Goal: Information Seeking & Learning: Learn about a topic

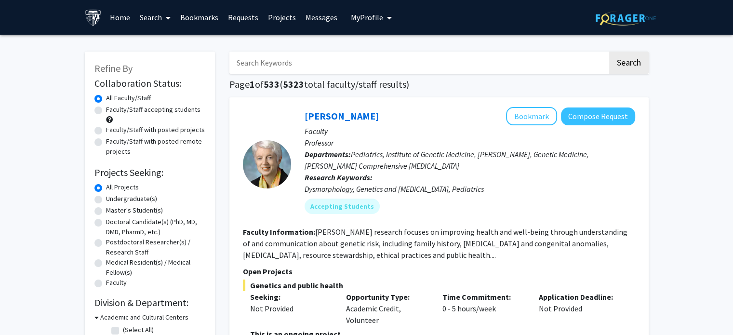
click at [106, 202] on label "Undergraduate(s)" at bounding box center [131, 199] width 51 height 10
click at [106, 200] on input "Undergraduate(s)" at bounding box center [109, 197] width 6 height 6
radio input "true"
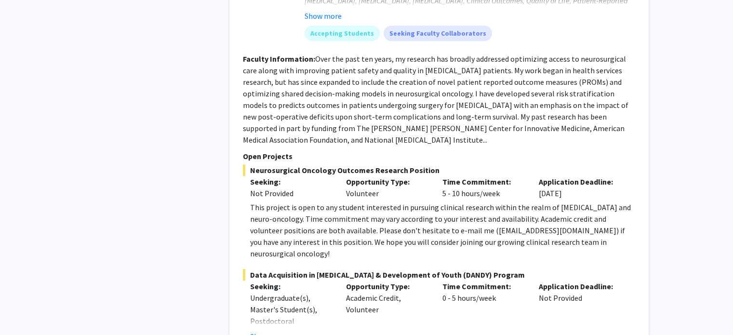
scroll to position [4217, 0]
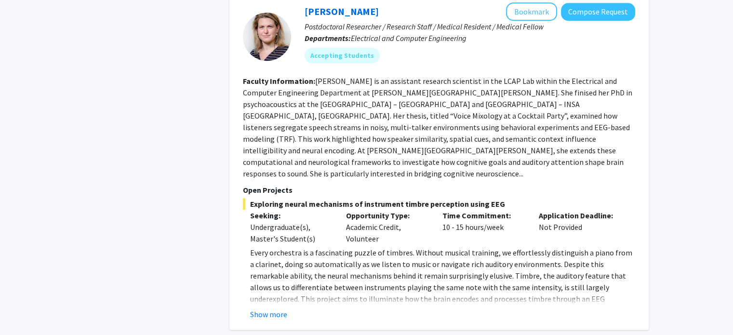
scroll to position [858, 0]
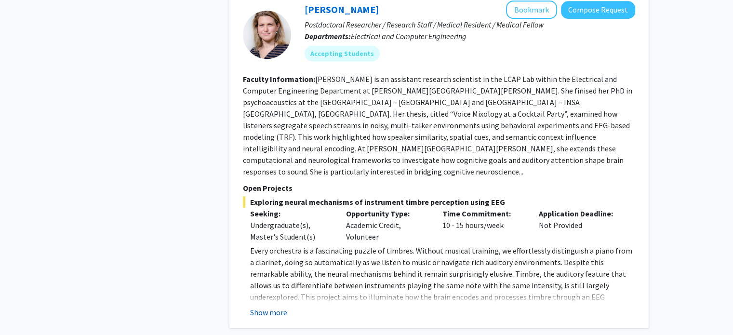
click at [272, 307] on button "Show more" at bounding box center [268, 313] width 37 height 12
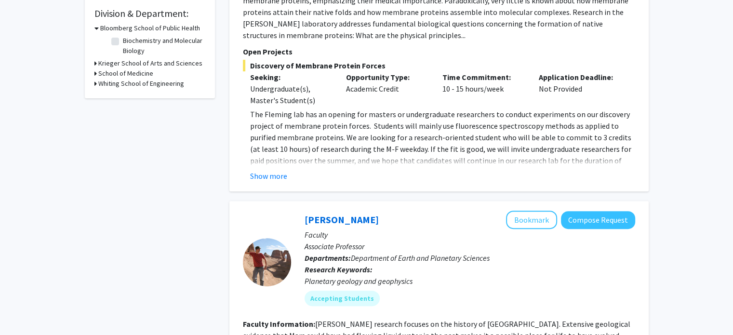
scroll to position [0, 0]
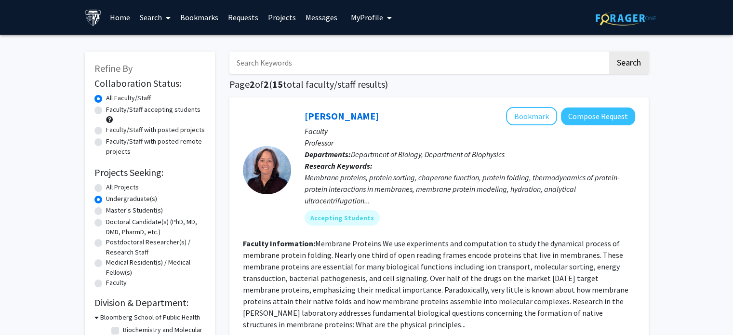
click at [106, 185] on label "All Projects" at bounding box center [122, 187] width 33 height 10
click at [106, 185] on input "All Projects" at bounding box center [109, 185] width 6 height 6
radio input "true"
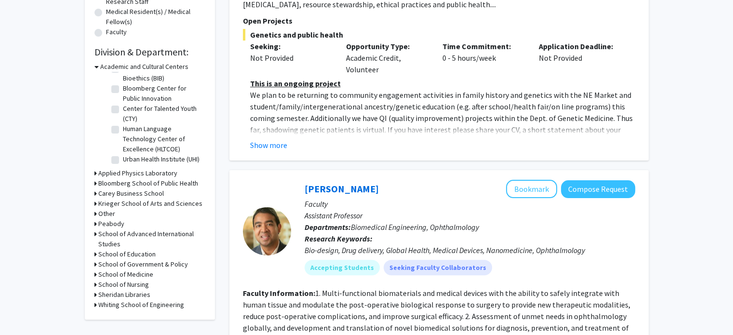
scroll to position [251, 0]
click at [120, 301] on h3 "Whiting School of Engineering" at bounding box center [141, 305] width 86 height 10
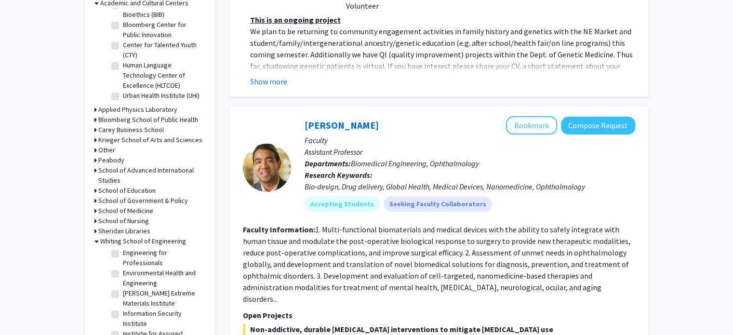
scroll to position [231, 0]
click at [123, 288] on label "Environmental Health and Engineering" at bounding box center [163, 278] width 80 height 20
click at [123, 274] on input "Environmental Health and Engineering" at bounding box center [126, 271] width 6 height 6
checkbox input "true"
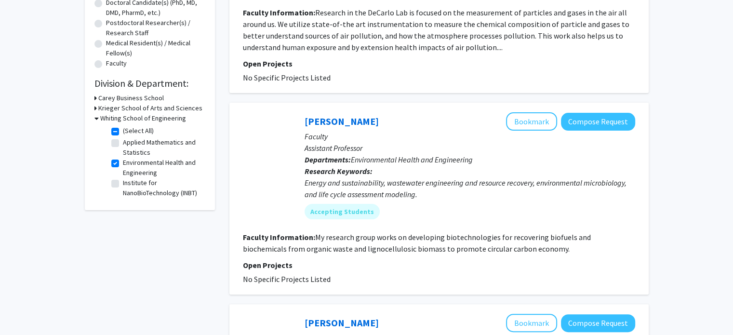
scroll to position [220, 0]
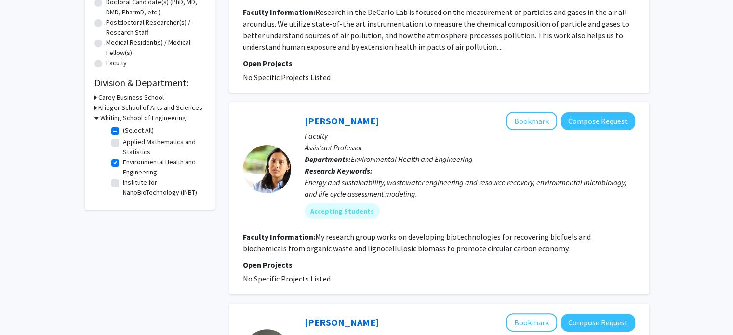
click at [123, 163] on label "Environmental Health and Engineering" at bounding box center [163, 167] width 80 height 20
click at [123, 163] on input "Environmental Health and Engineering" at bounding box center [126, 160] width 6 height 6
checkbox input "false"
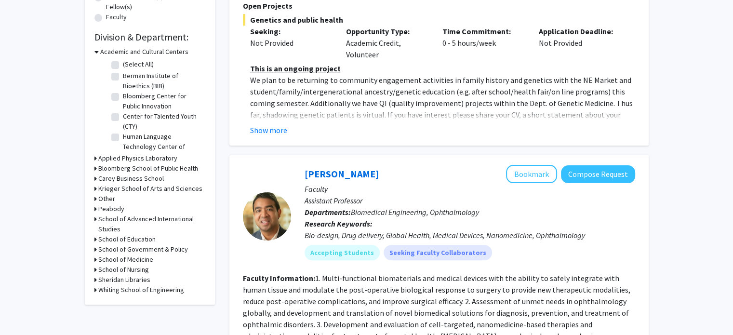
scroll to position [255, 0]
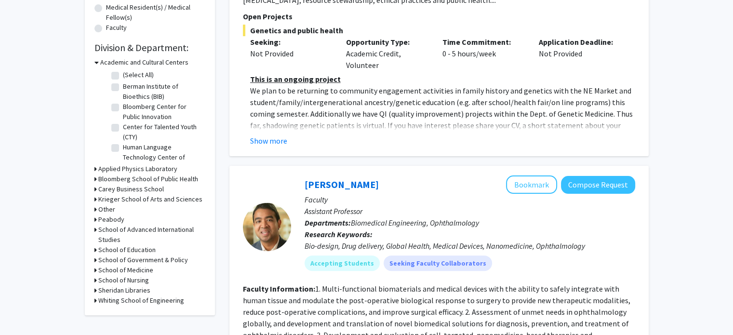
click at [97, 299] on div "Whiting School of Engineering" at bounding box center [150, 301] width 111 height 10
click at [95, 300] on icon at bounding box center [96, 301] width 2 height 10
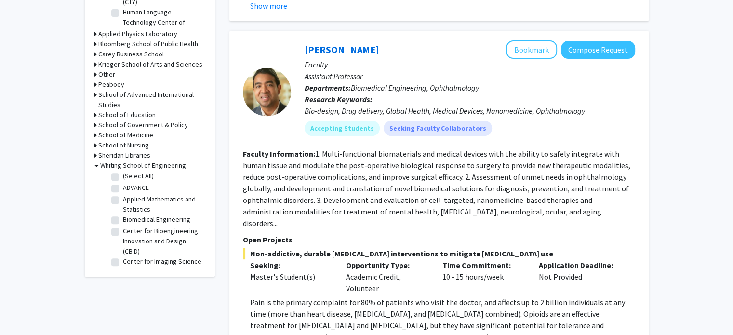
scroll to position [2, 0]
click at [123, 199] on label "Applied Mathematics and Statistics" at bounding box center [163, 204] width 80 height 20
click at [123, 199] on input "Applied Mathematics and Statistics" at bounding box center [126, 197] width 6 height 6
checkbox input "true"
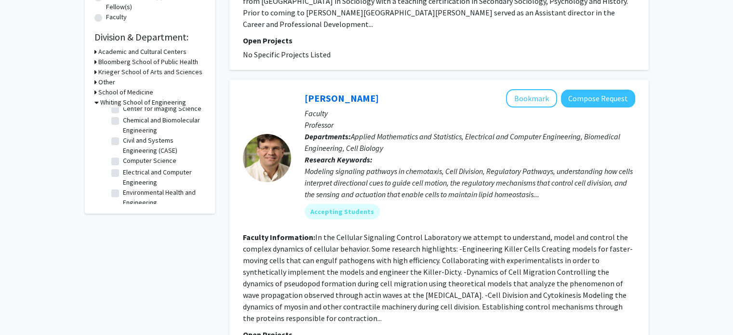
scroll to position [68, 0]
click at [123, 149] on label "Civil and Systems Engineering (CASE)" at bounding box center [163, 139] width 80 height 20
click at [123, 136] on input "Civil and Systems Engineering (CASE)" at bounding box center [126, 132] width 6 height 6
checkbox input "true"
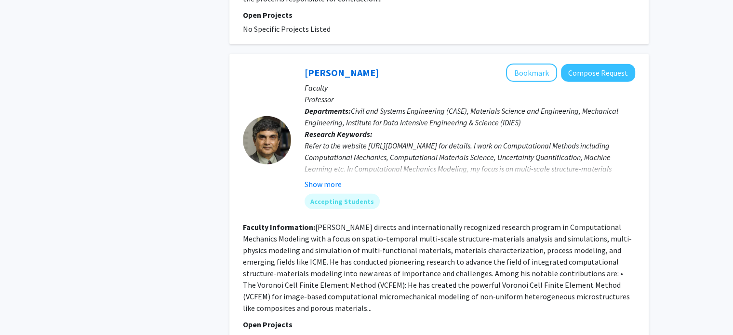
scroll to position [2438, 0]
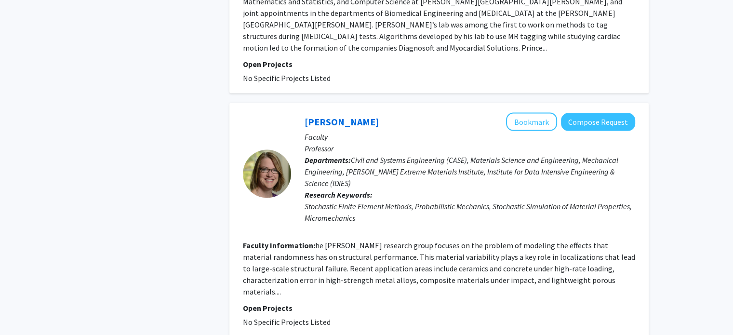
scroll to position [2018, 0]
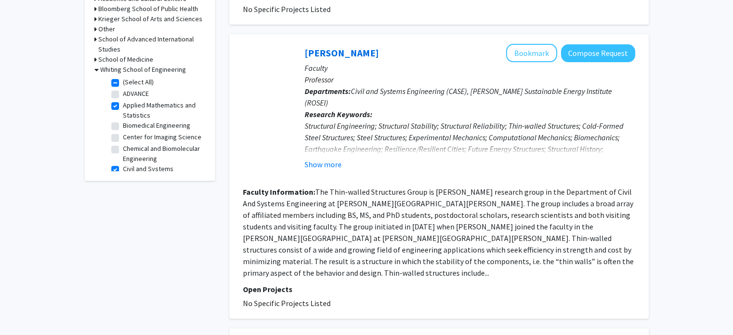
scroll to position [319, 0]
click at [627, 251] on fg-read-more "The Thin-walled Structures Group is [PERSON_NAME] research group in the Departm…" at bounding box center [438, 232] width 391 height 91
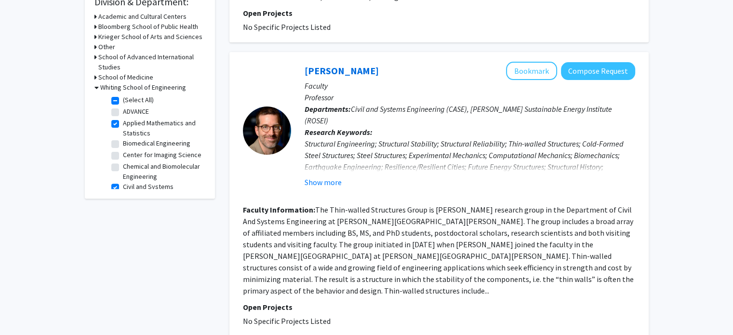
scroll to position [0, 0]
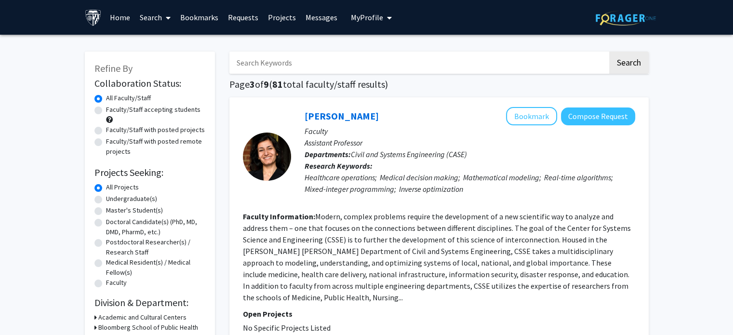
click at [295, 64] on input "Search Keywords" at bounding box center [419, 63] width 379 height 22
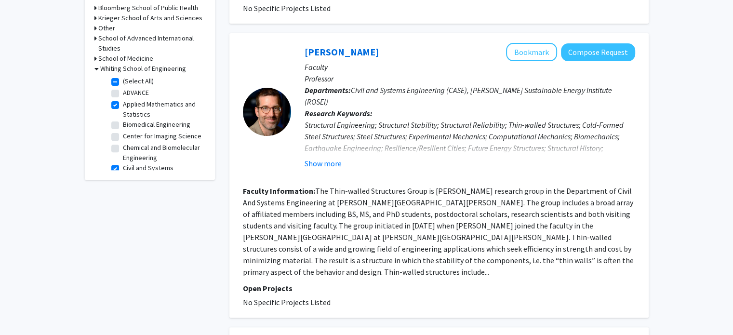
scroll to position [318, 0]
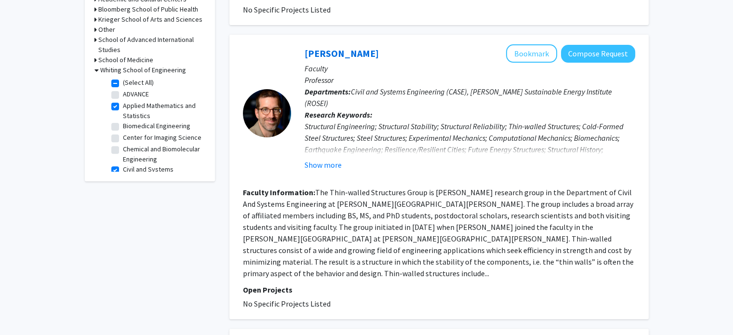
click at [123, 80] on label "(Select All)" at bounding box center [138, 83] width 31 height 10
click at [123, 80] on input "(Select All)" at bounding box center [126, 81] width 6 height 6
checkbox input "false"
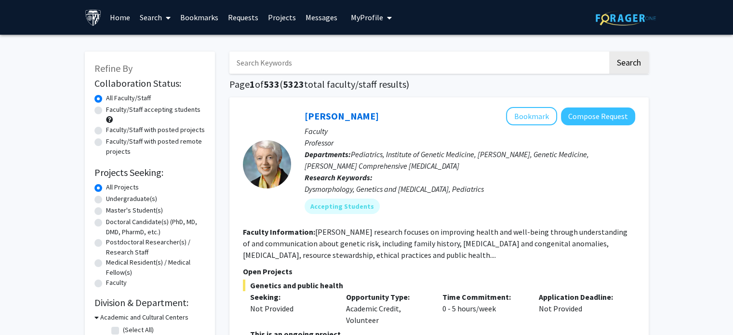
click at [273, 58] on input "Search Keywords" at bounding box center [419, 63] width 379 height 22
type input "energy"
click at [610, 52] on button "Search" at bounding box center [630, 63] width 40 height 22
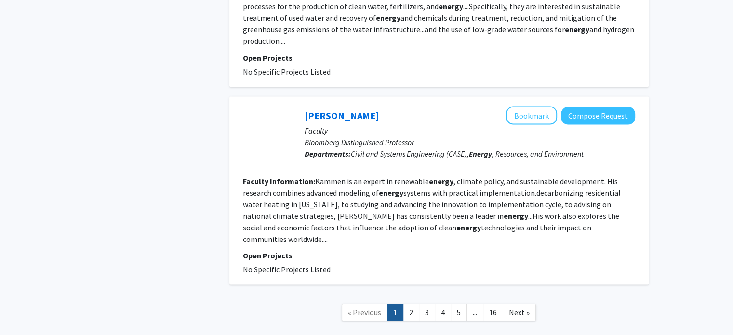
scroll to position [1798, 0]
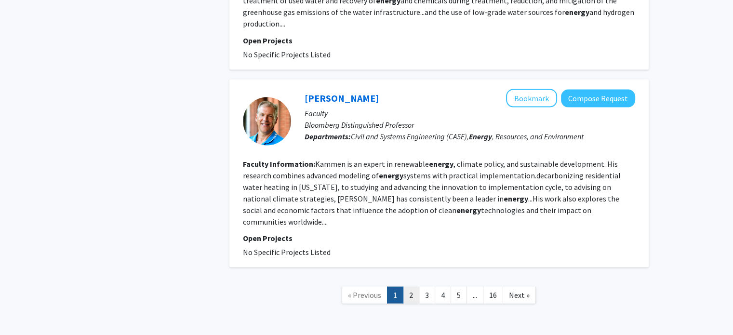
click at [411, 286] on link "2" at bounding box center [411, 294] width 16 height 17
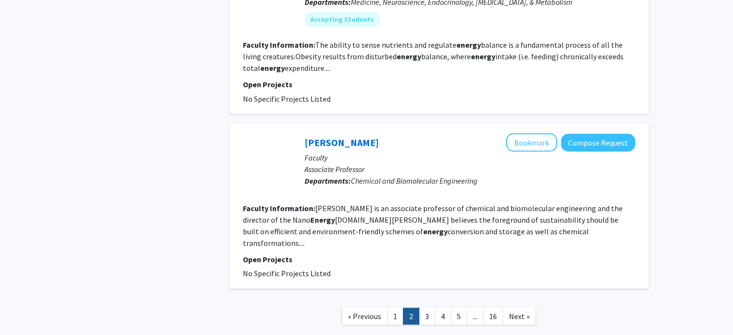
scroll to position [1775, 0]
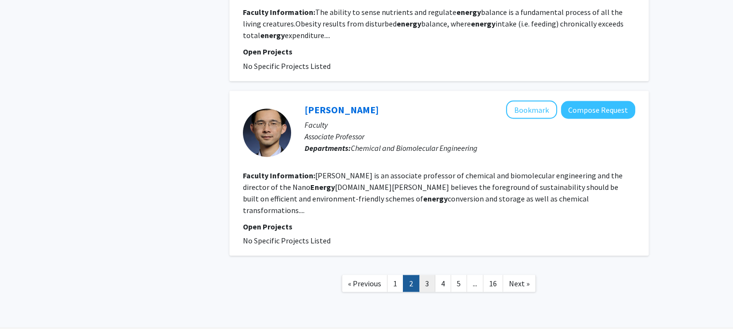
click at [428, 275] on link "3" at bounding box center [427, 283] width 16 height 17
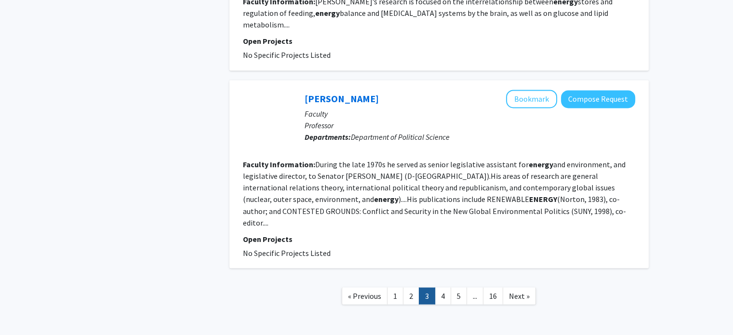
scroll to position [1628, 0]
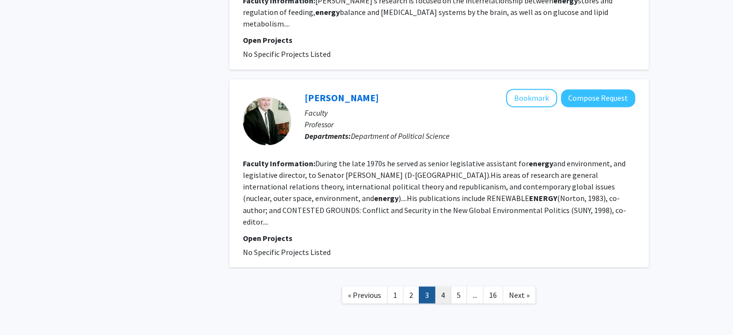
click at [442, 286] on link "4" at bounding box center [443, 294] width 16 height 17
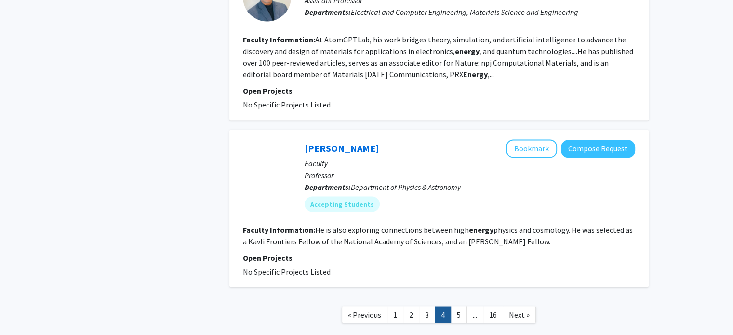
scroll to position [1669, 0]
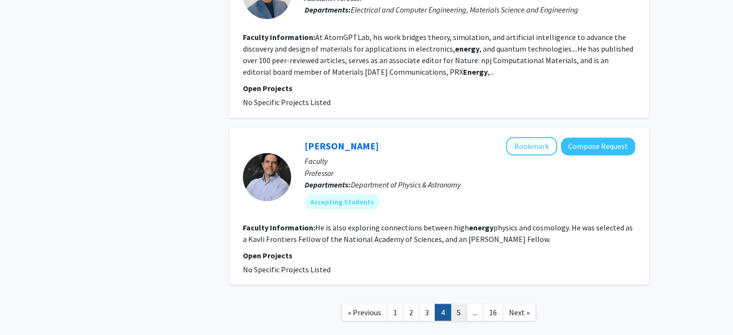
click at [466, 304] on link "5" at bounding box center [459, 312] width 16 height 17
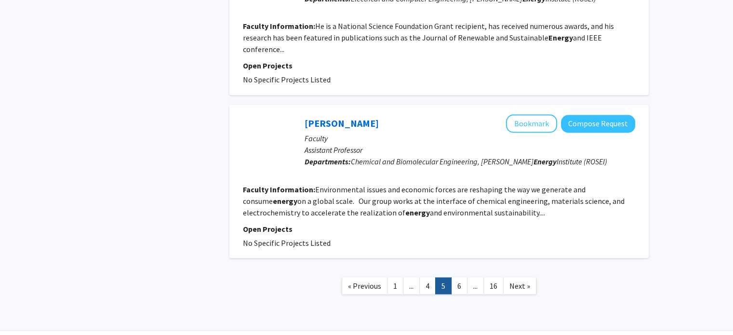
scroll to position [1692, 0]
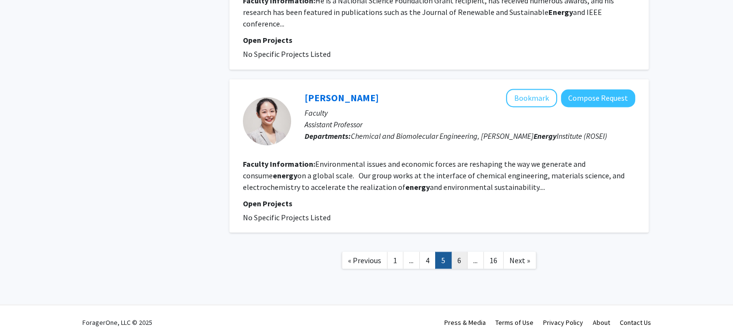
click at [462, 264] on link "6" at bounding box center [459, 260] width 16 height 17
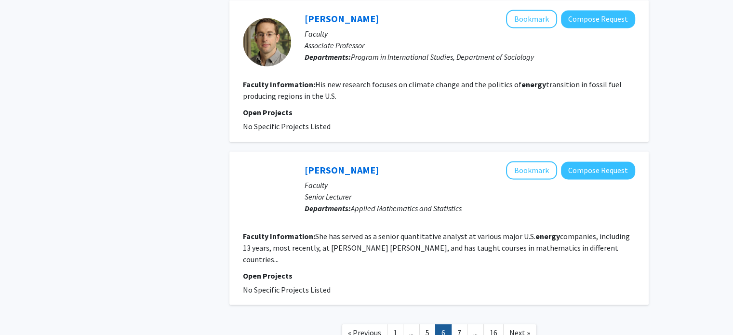
scroll to position [1645, 0]
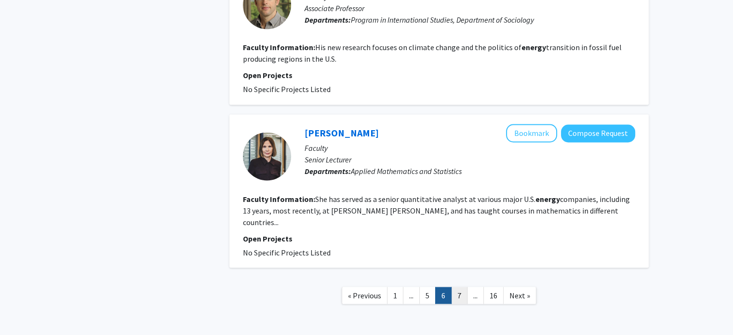
click at [456, 287] on link "7" at bounding box center [459, 295] width 16 height 17
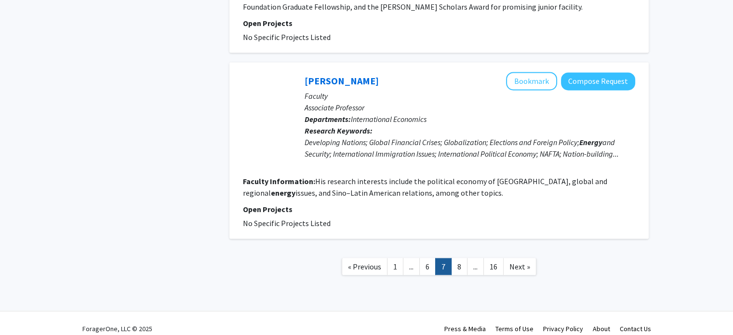
scroll to position [1597, 0]
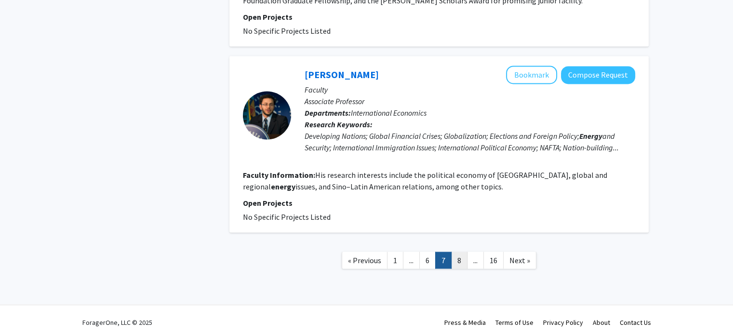
click at [457, 252] on link "8" at bounding box center [459, 260] width 16 height 17
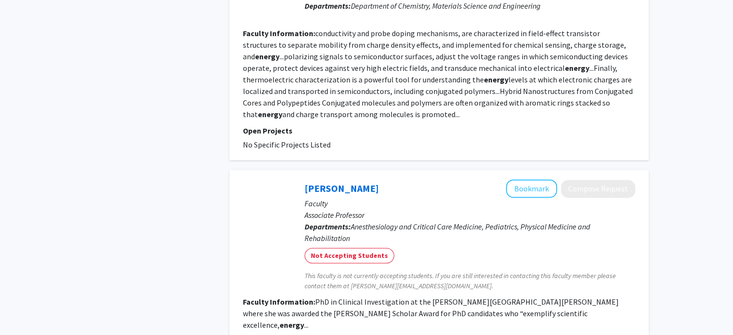
scroll to position [1652, 0]
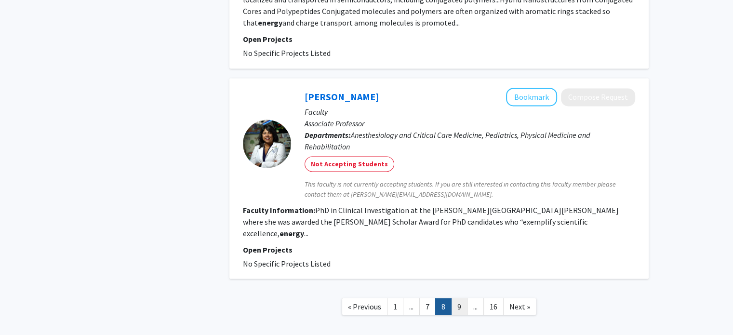
click at [462, 298] on link "9" at bounding box center [459, 306] width 16 height 17
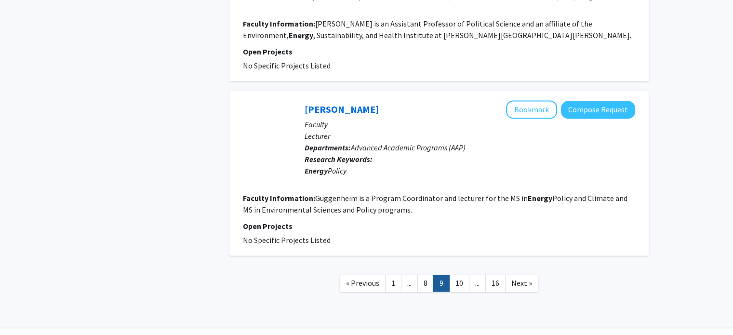
scroll to position [1450, 0]
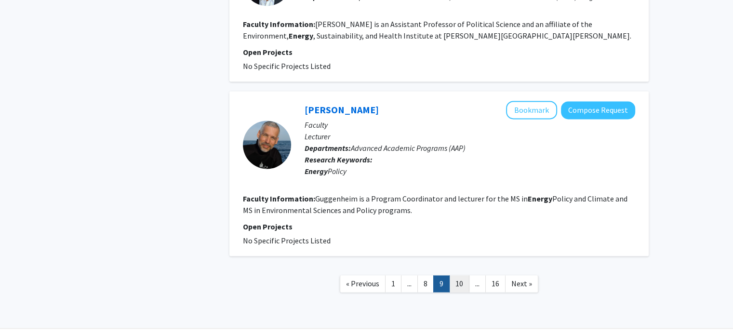
click at [461, 275] on link "10" at bounding box center [459, 283] width 20 height 17
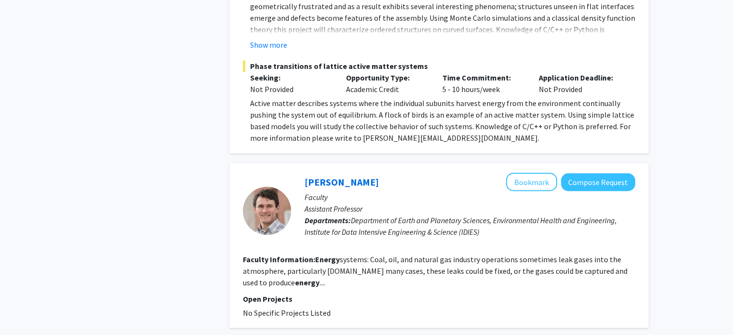
scroll to position [1744, 0]
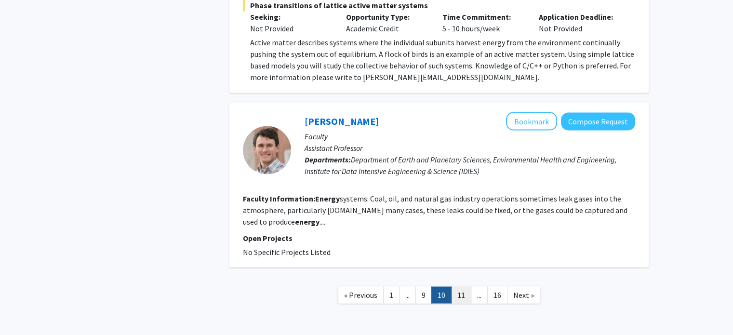
click at [463, 286] on link "11" at bounding box center [461, 294] width 20 height 17
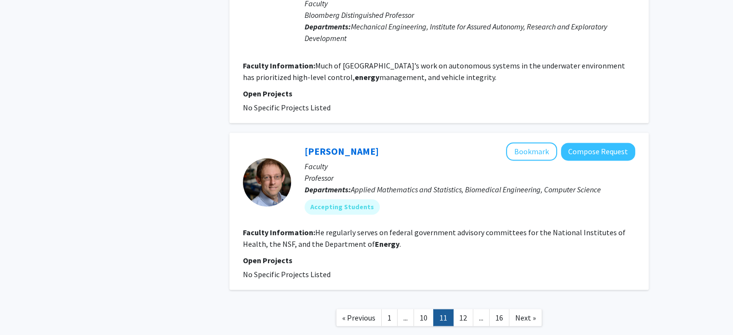
scroll to position [1587, 0]
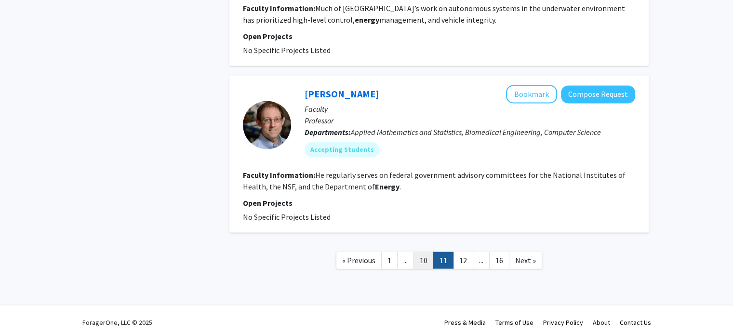
click at [421, 252] on link "10" at bounding box center [424, 260] width 20 height 17
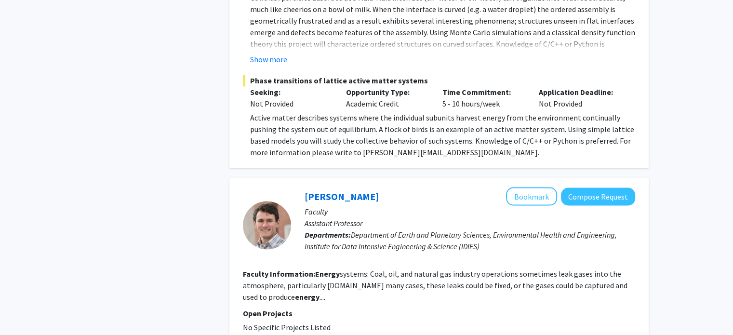
scroll to position [1744, 0]
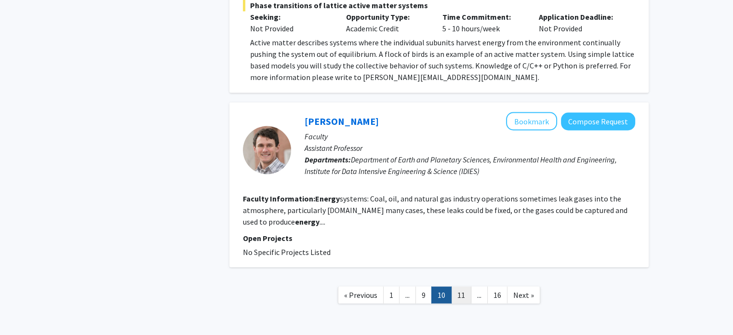
click at [454, 286] on link "11" at bounding box center [461, 294] width 20 height 17
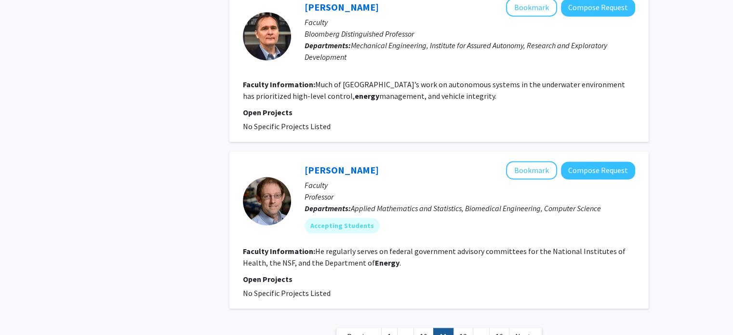
scroll to position [1587, 0]
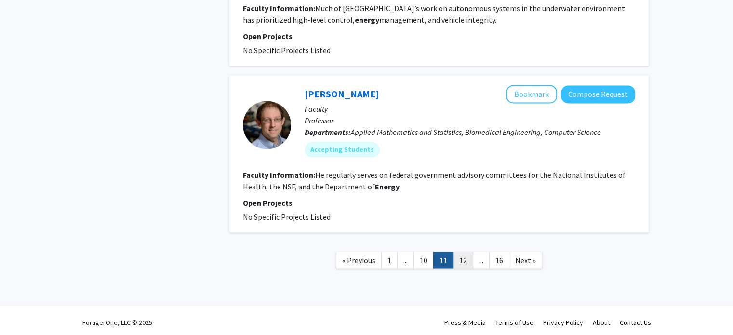
click at [465, 252] on link "12" at bounding box center [463, 260] width 20 height 17
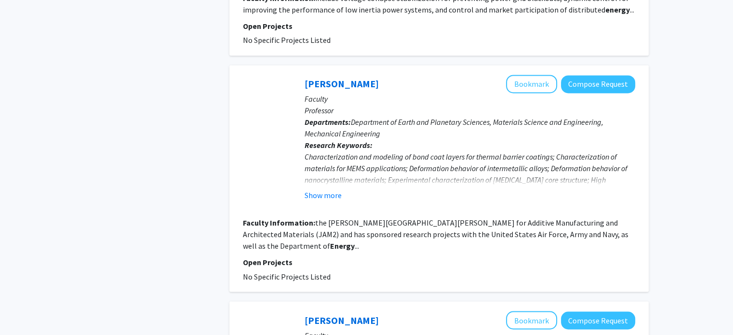
scroll to position [1711, 0]
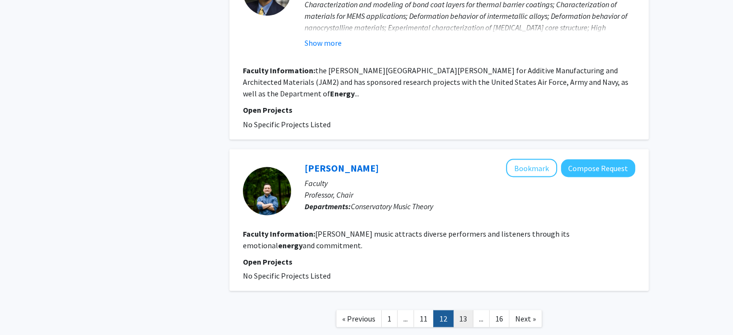
click at [469, 310] on link "13" at bounding box center [463, 318] width 20 height 17
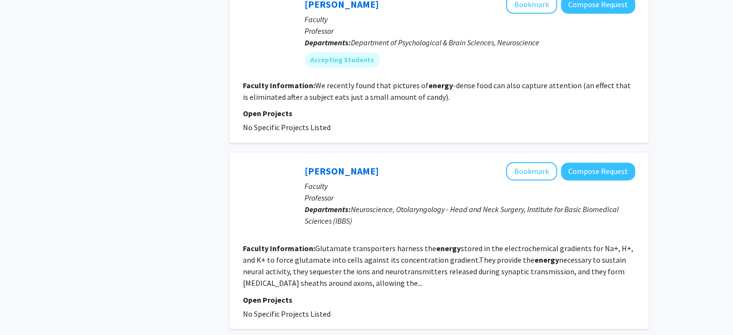
scroll to position [1588, 0]
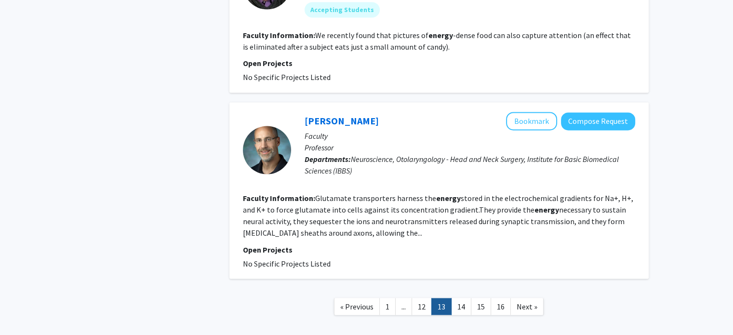
click at [466, 288] on nav "« Previous 1 ... 12 13 14 15 16 Next »" at bounding box center [440, 307] width 420 height 39
click at [466, 298] on link "14" at bounding box center [461, 306] width 20 height 17
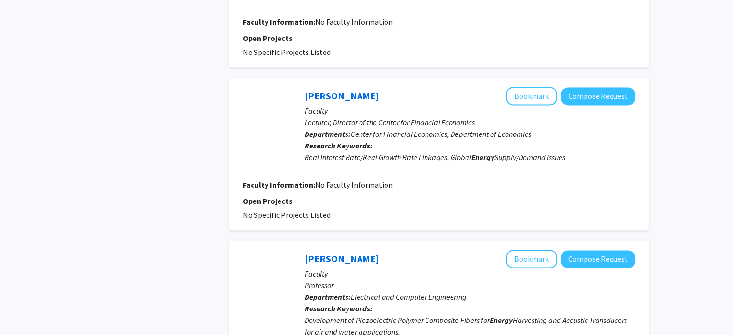
scroll to position [1551, 0]
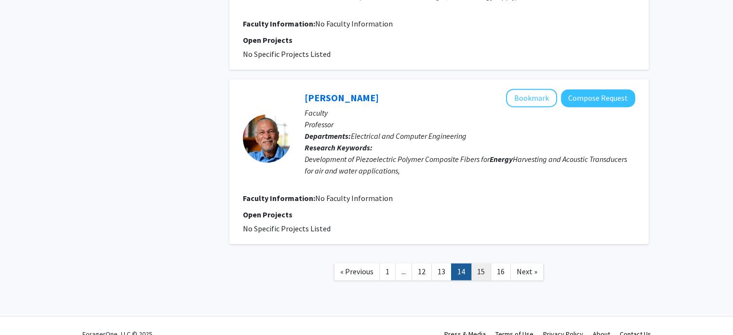
click at [480, 263] on link "15" at bounding box center [481, 271] width 20 height 17
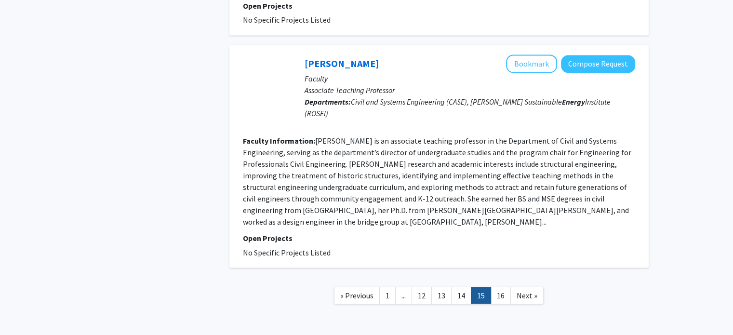
scroll to position [1616, 0]
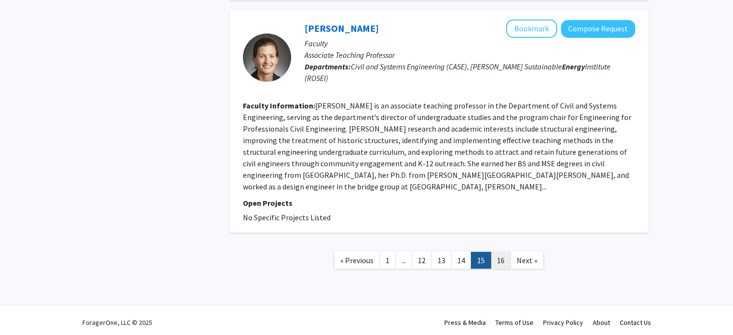
click at [499, 261] on link "16" at bounding box center [501, 260] width 20 height 17
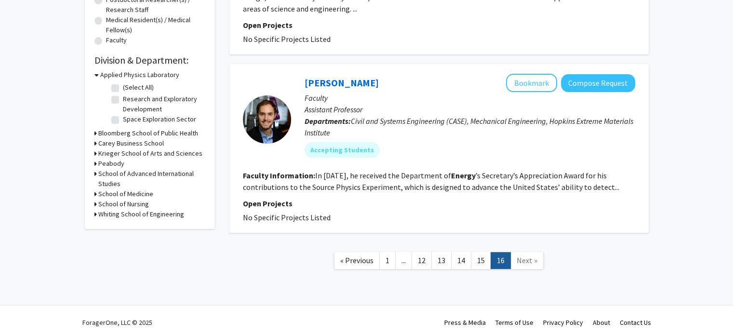
scroll to position [246, 0]
